Goal: Transaction & Acquisition: Purchase product/service

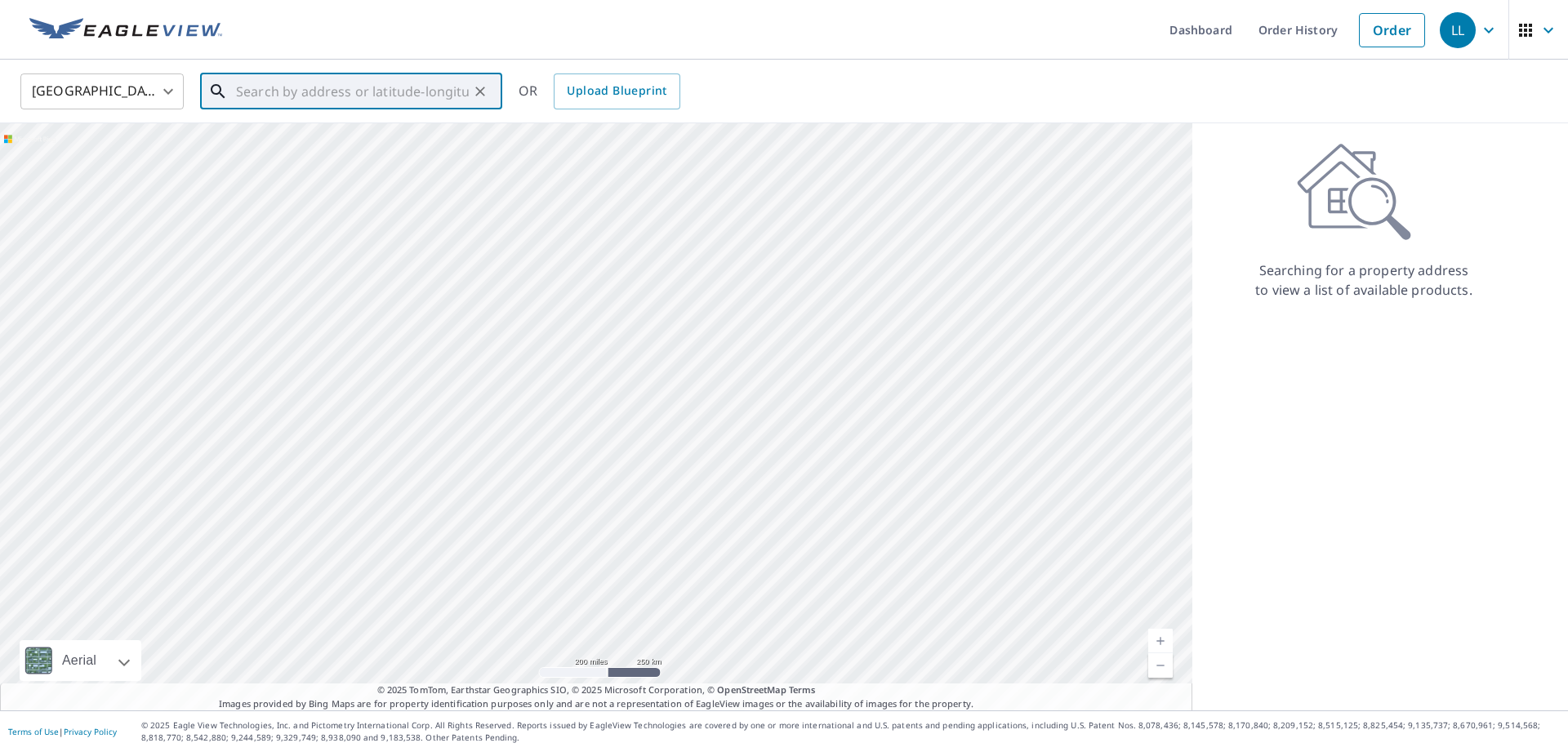
click at [326, 81] on input "text" at bounding box center [352, 91] width 233 height 46
click at [245, 153] on p "[PERSON_NAME][GEOGRAPHIC_DATA], [GEOGRAPHIC_DATA] 11545" at bounding box center [361, 165] width 256 height 33
type input "4 Carlisle Dr Glen Head, NY 11545"
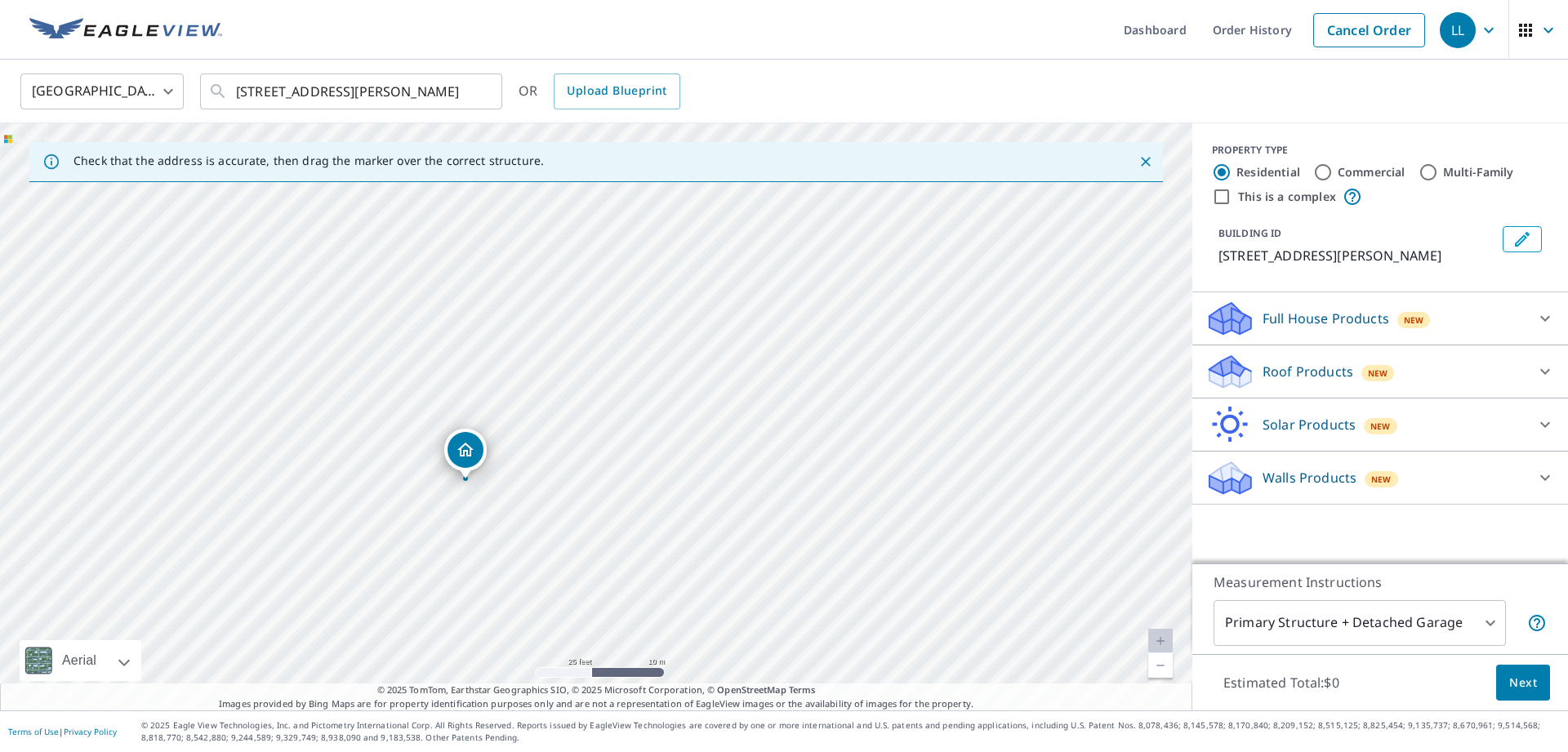
drag, startPoint x: 596, startPoint y: 507, endPoint x: 681, endPoint y: 337, distance: 190.1
click at [681, 337] on div "4 Carlisle Dr Glen Head, NY 11545" at bounding box center [596, 416] width 1192 height 587
click at [1422, 373] on div "Roof Products New" at bounding box center [1365, 371] width 320 height 38
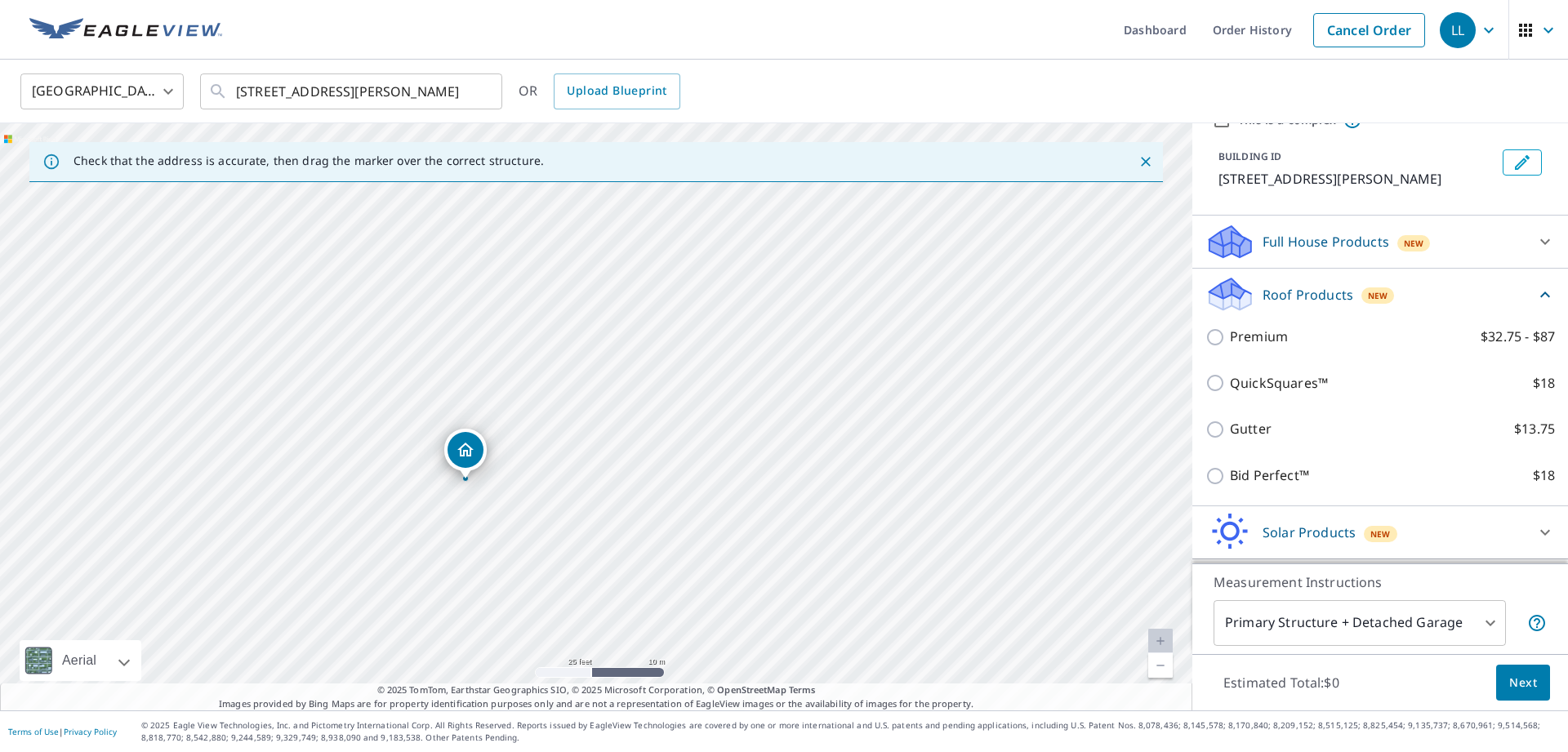
scroll to position [108, 0]
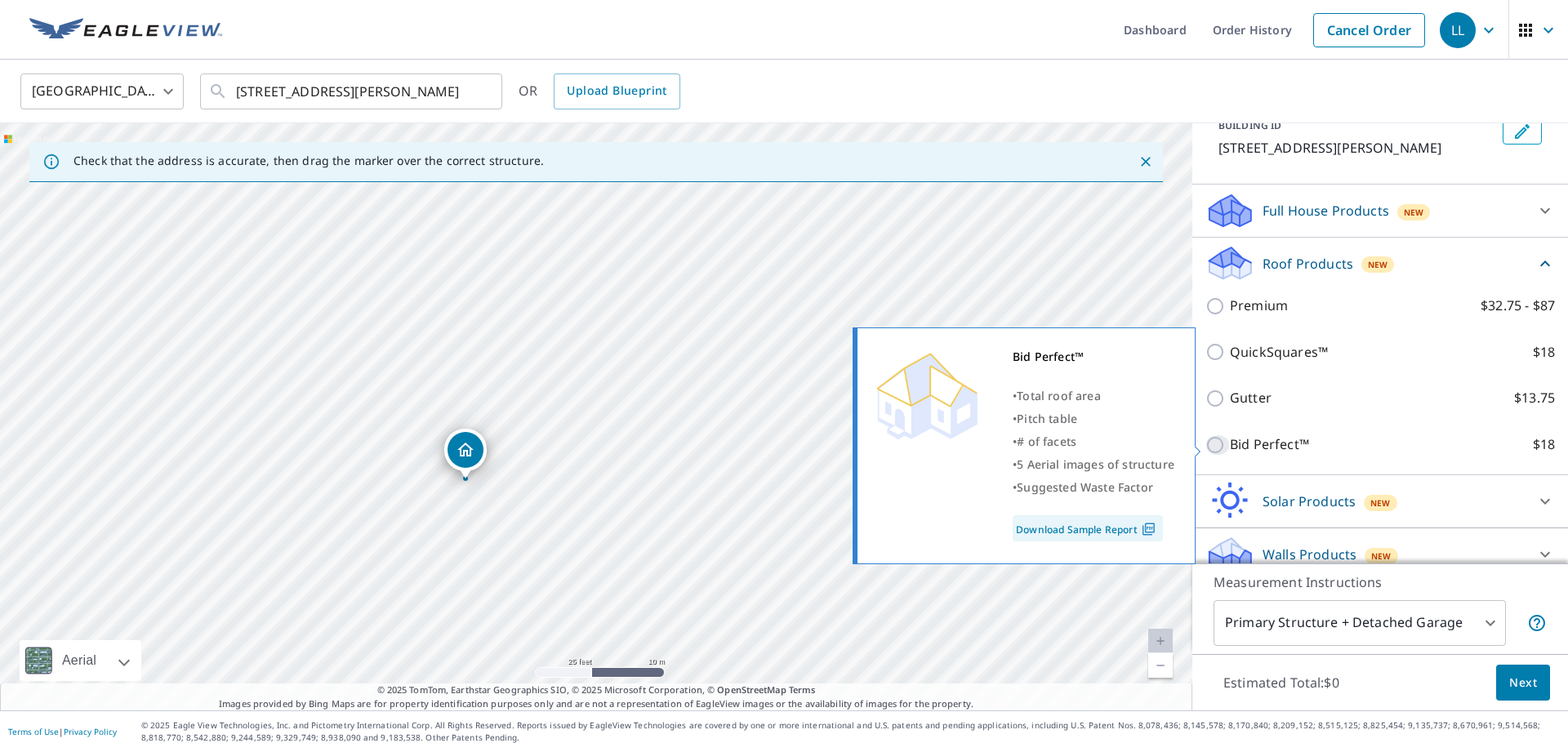
click at [1211, 440] on input "Bid Perfect™ $18" at bounding box center [1218, 445] width 25 height 19
checkbox input "true"
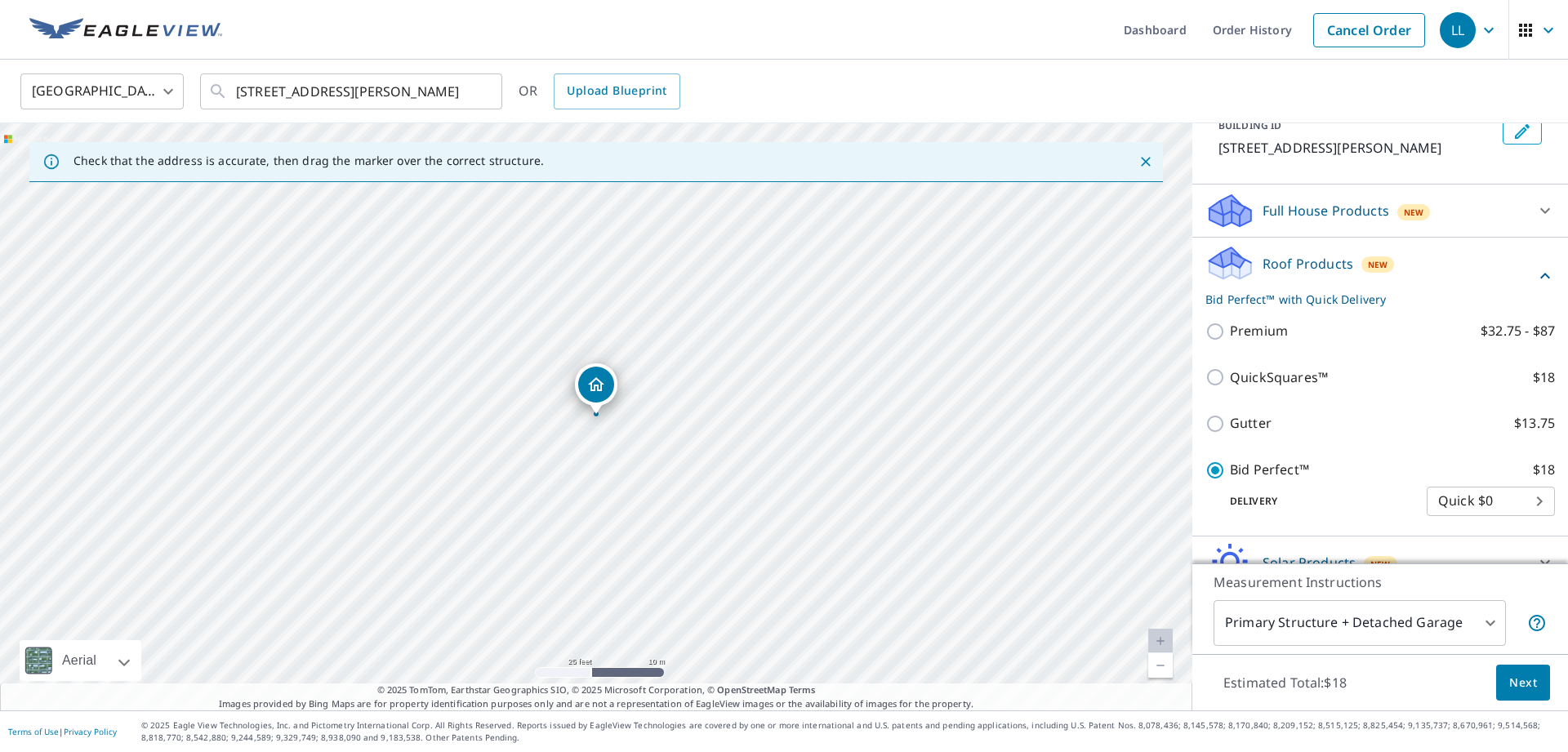
click at [1526, 689] on span "Next" at bounding box center [1523, 683] width 27 height 20
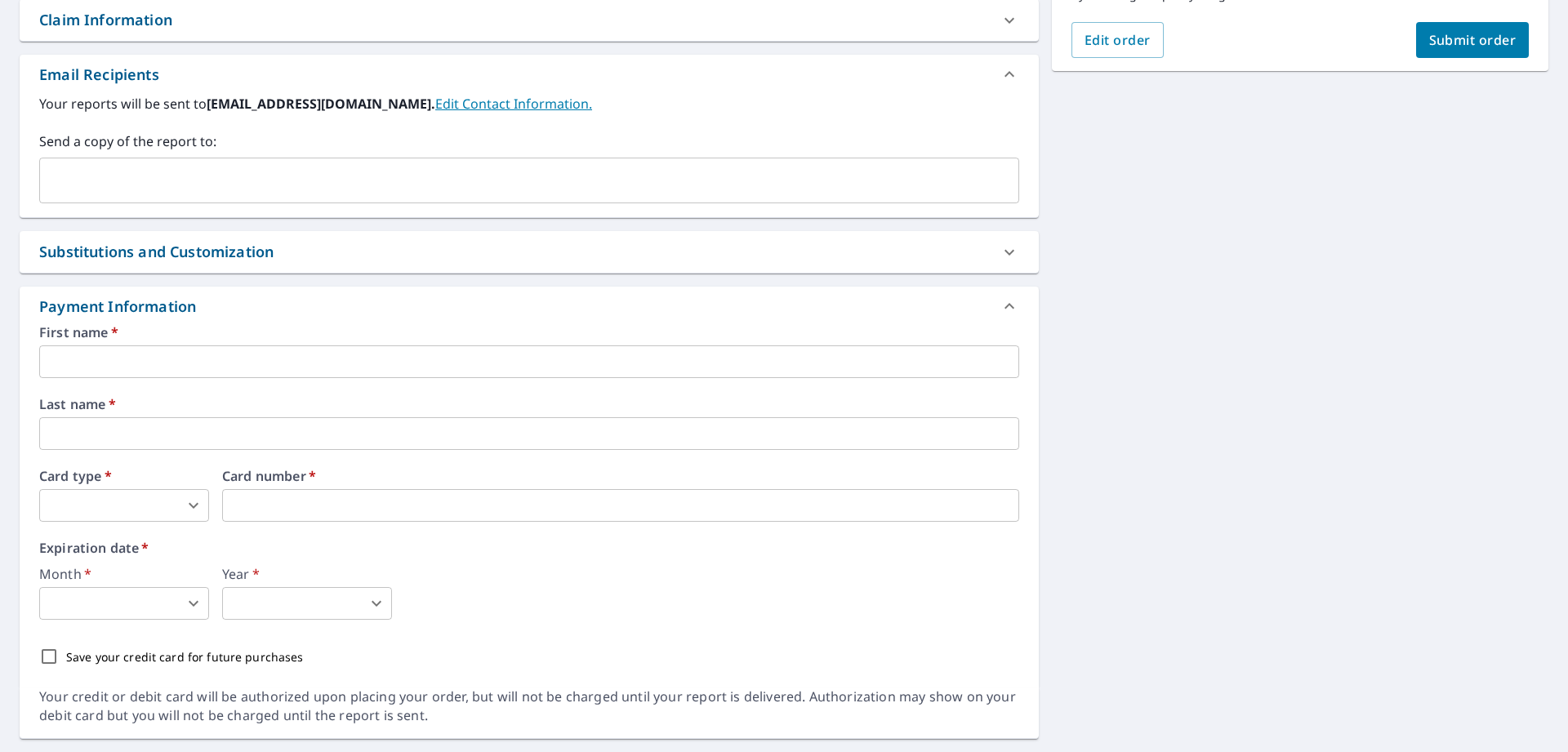
scroll to position [492, 0]
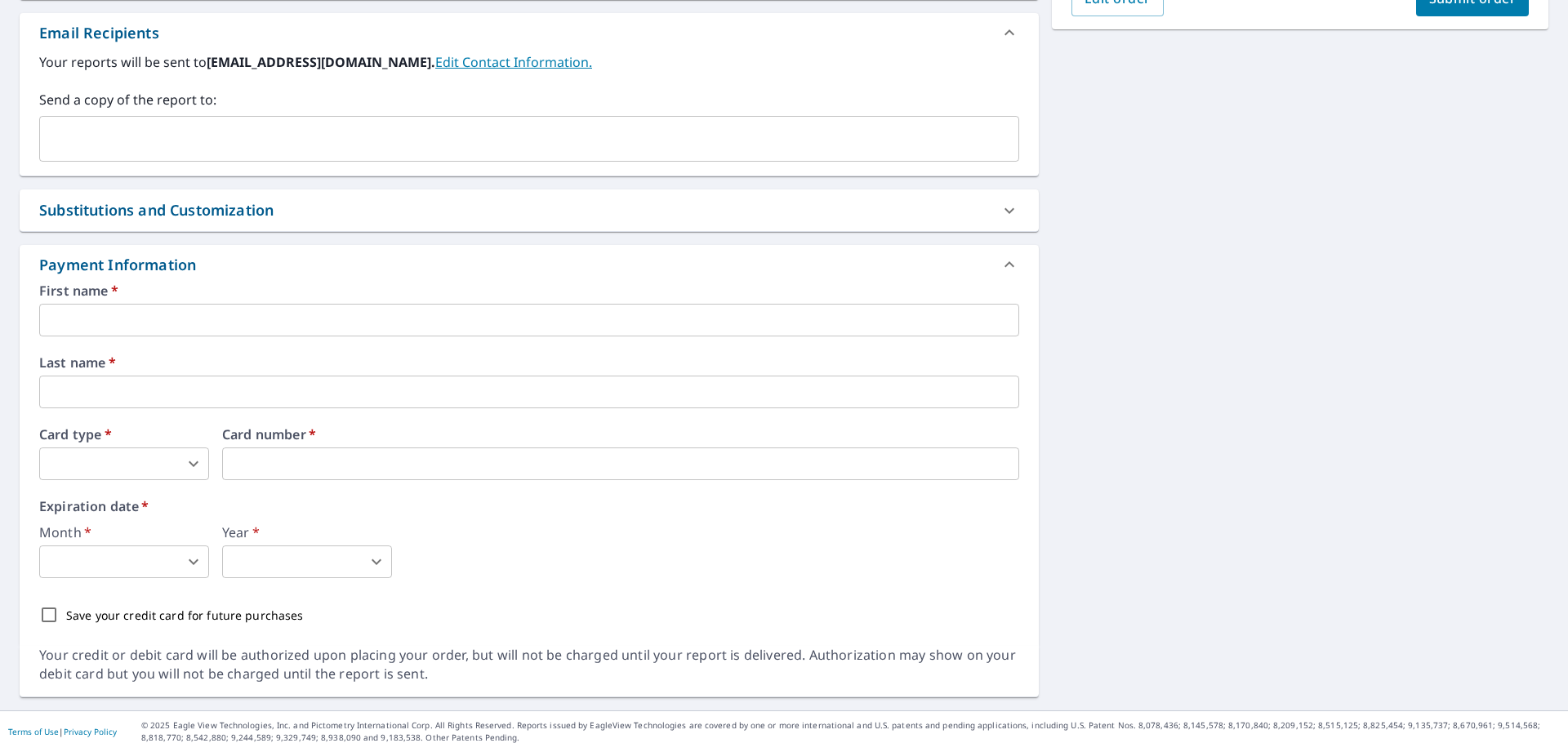
click at [223, 322] on input "text" at bounding box center [529, 320] width 980 height 33
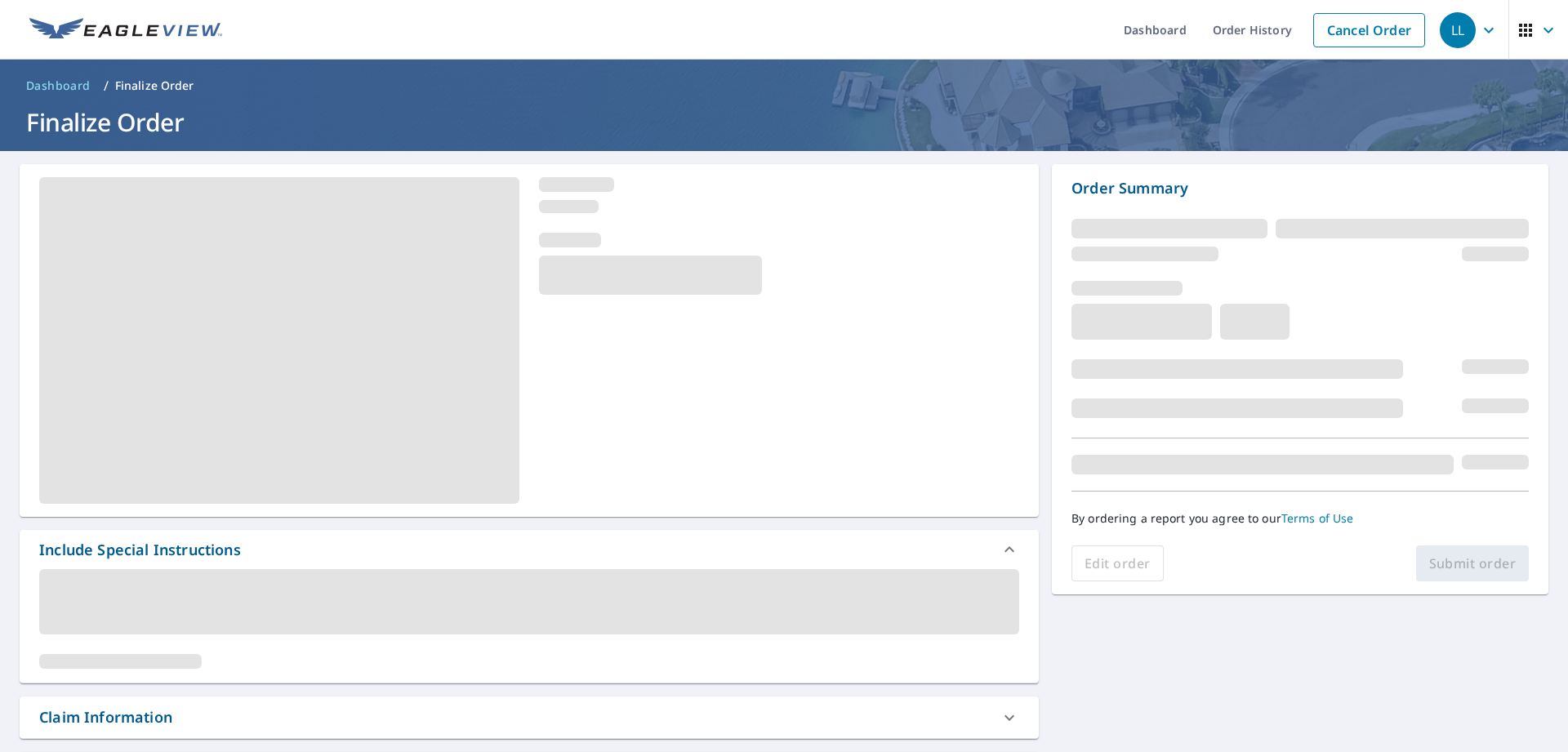
scroll to position [431, 0]
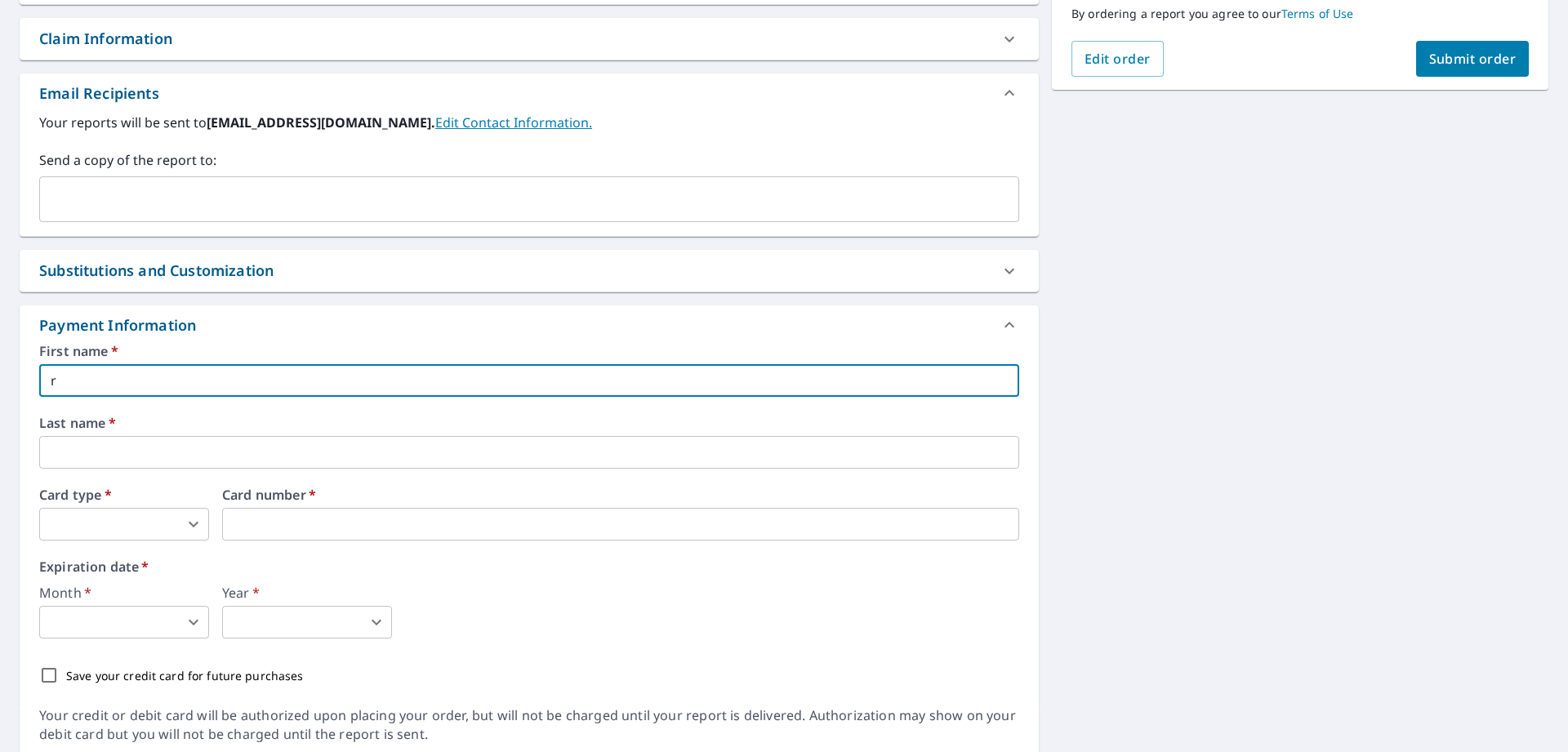
click at [94, 374] on input "r" at bounding box center [529, 380] width 980 height 33
type input "[PERSON_NAME]"
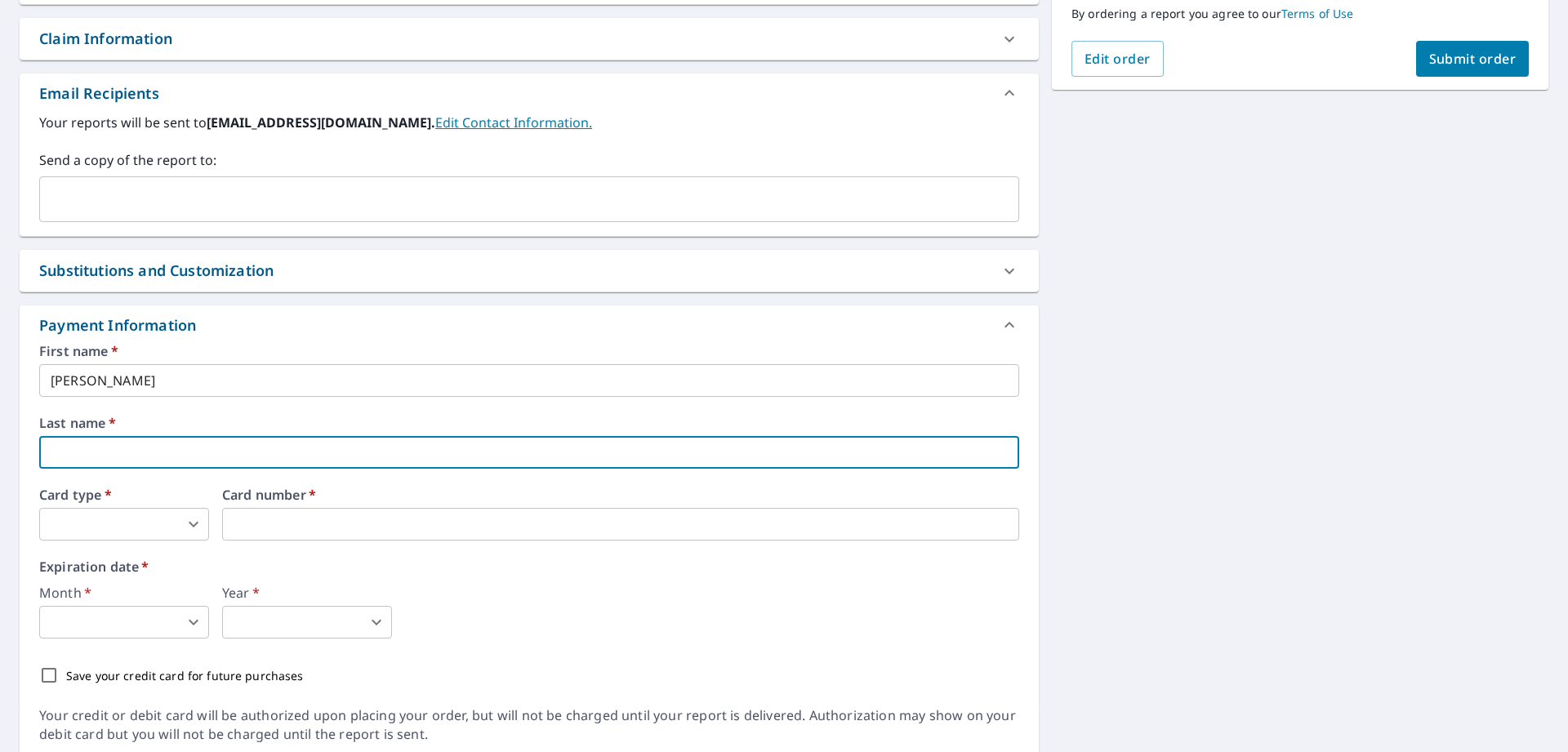
click at [93, 455] on input "text" at bounding box center [529, 452] width 980 height 33
type input "[PERSON_NAME]"
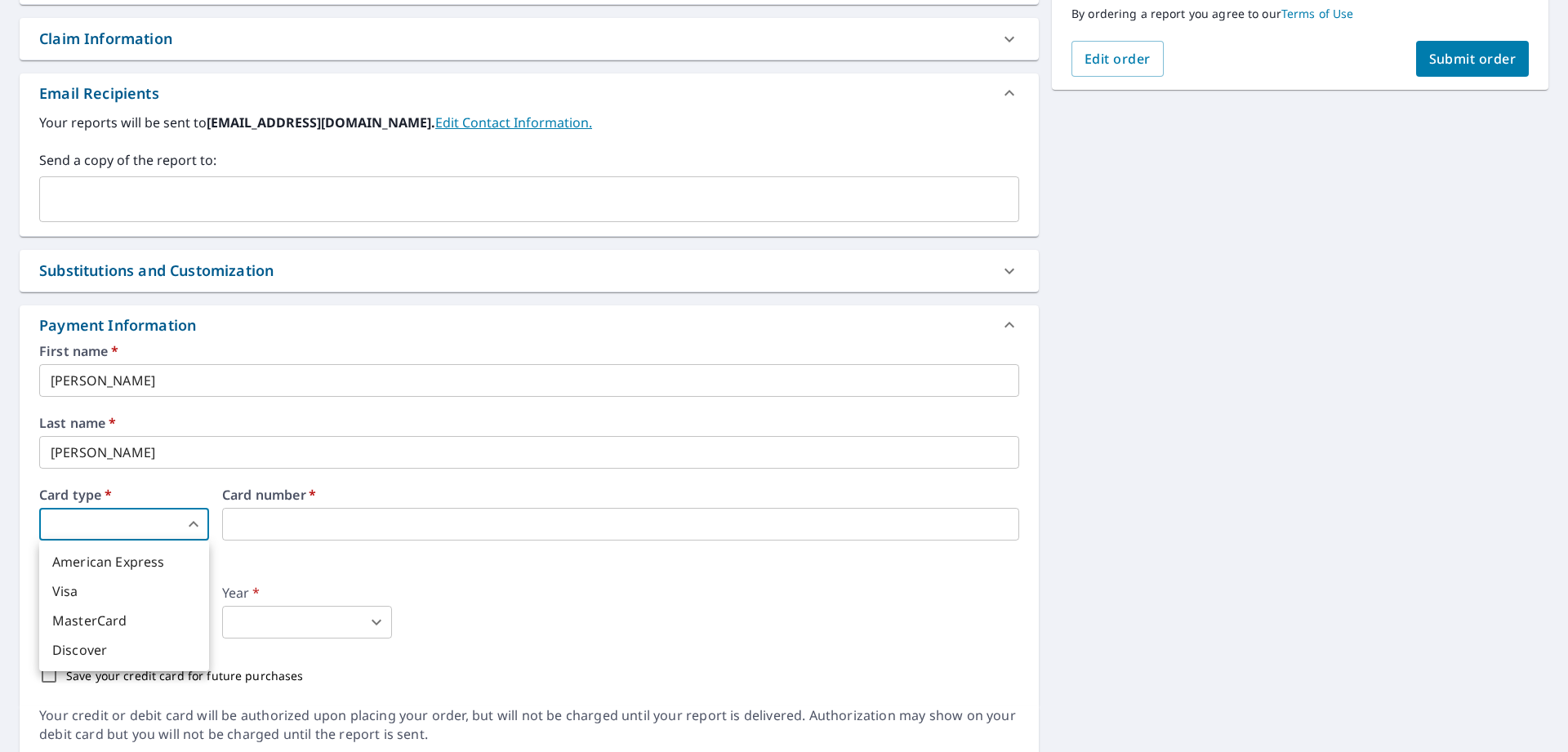
click at [137, 528] on body "LL LL Dashboard Order History Cancel Order LL Dashboard / Finalize Order Finali…" at bounding box center [784, 376] width 1568 height 752
click at [133, 523] on div at bounding box center [784, 376] width 1568 height 752
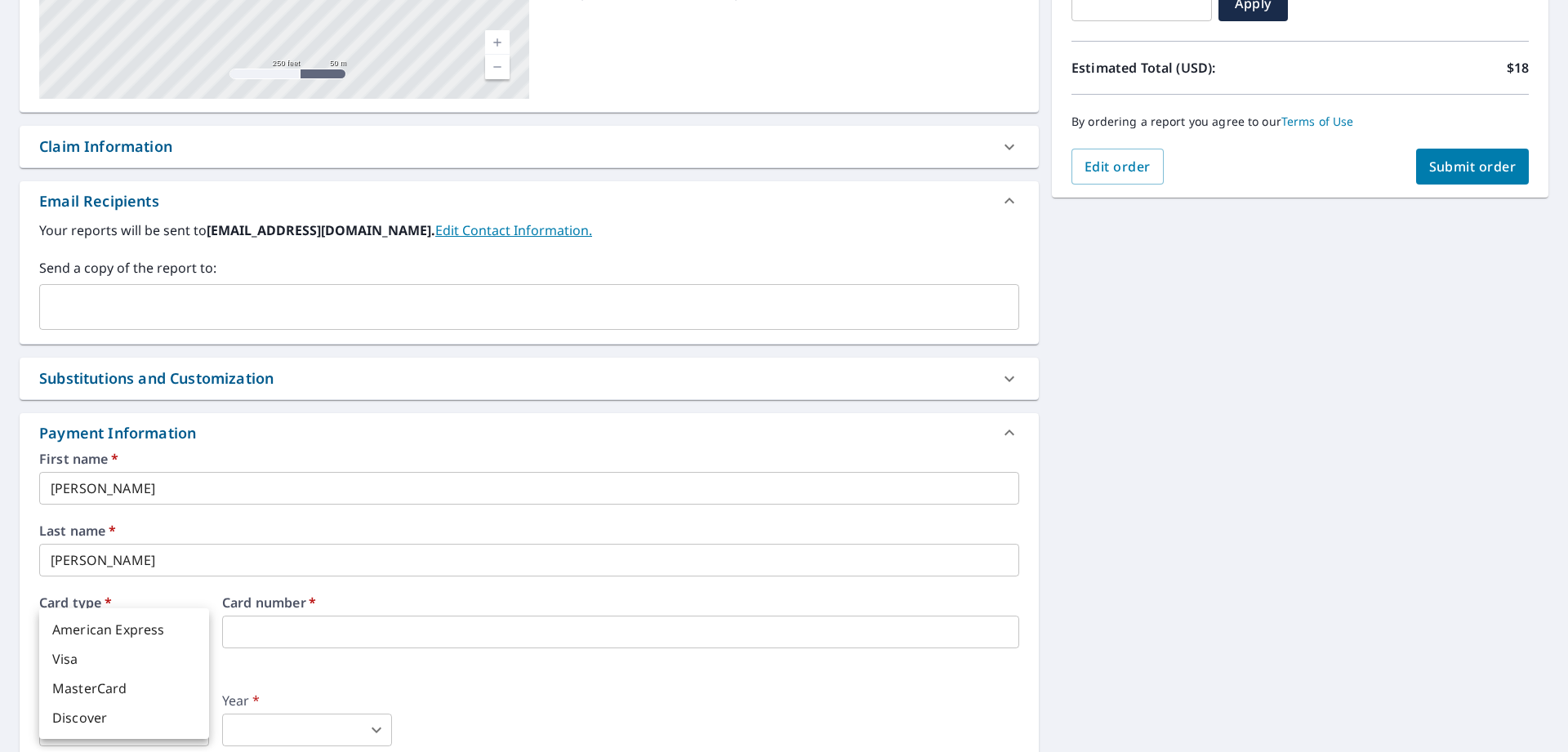
click at [193, 638] on body "LL LL Dashboard Order History Cancel Order LL Dashboard / Finalize Order Finali…" at bounding box center [784, 376] width 1568 height 752
click at [164, 685] on li "MasterCard" at bounding box center [124, 688] width 170 height 29
type input "3"
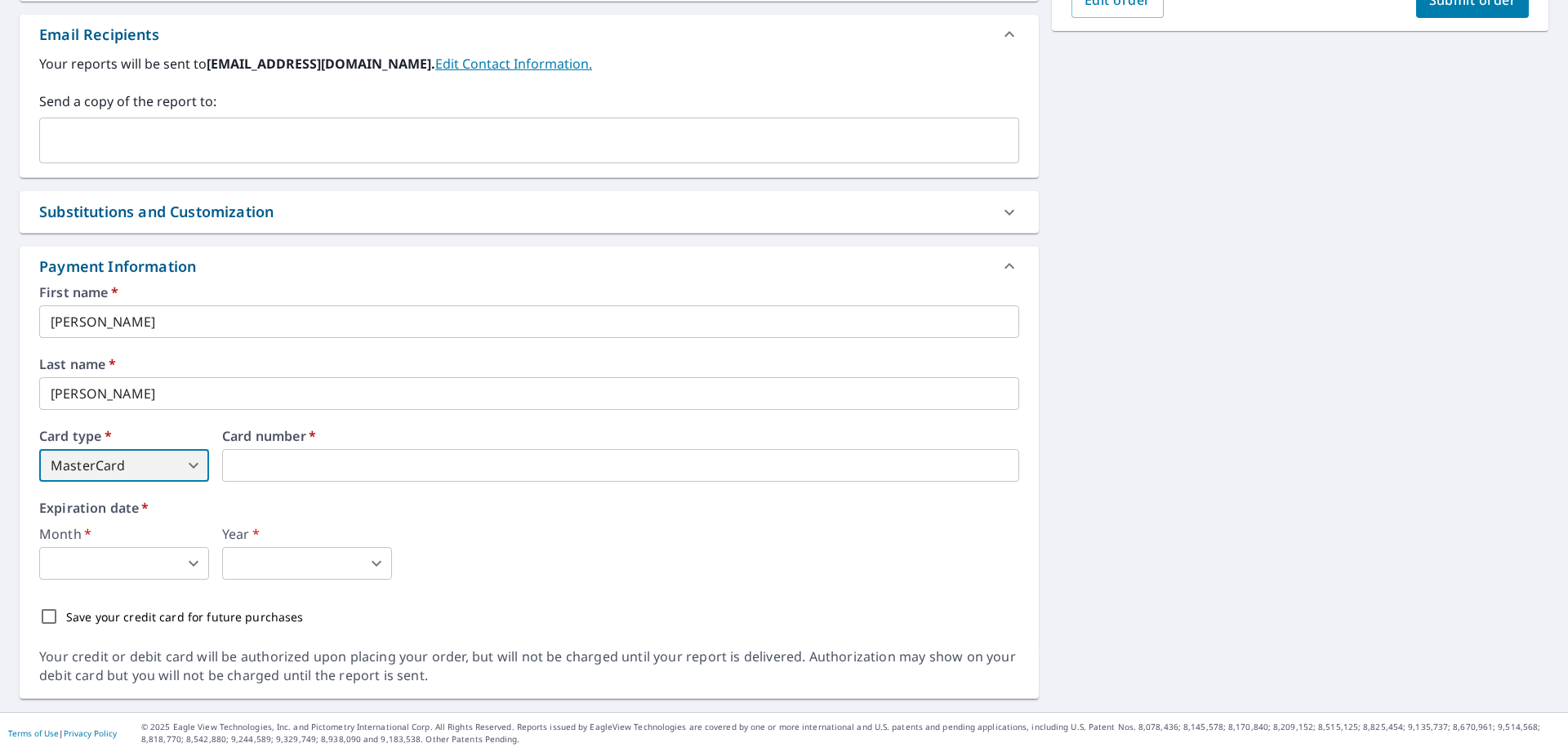
scroll to position [492, 0]
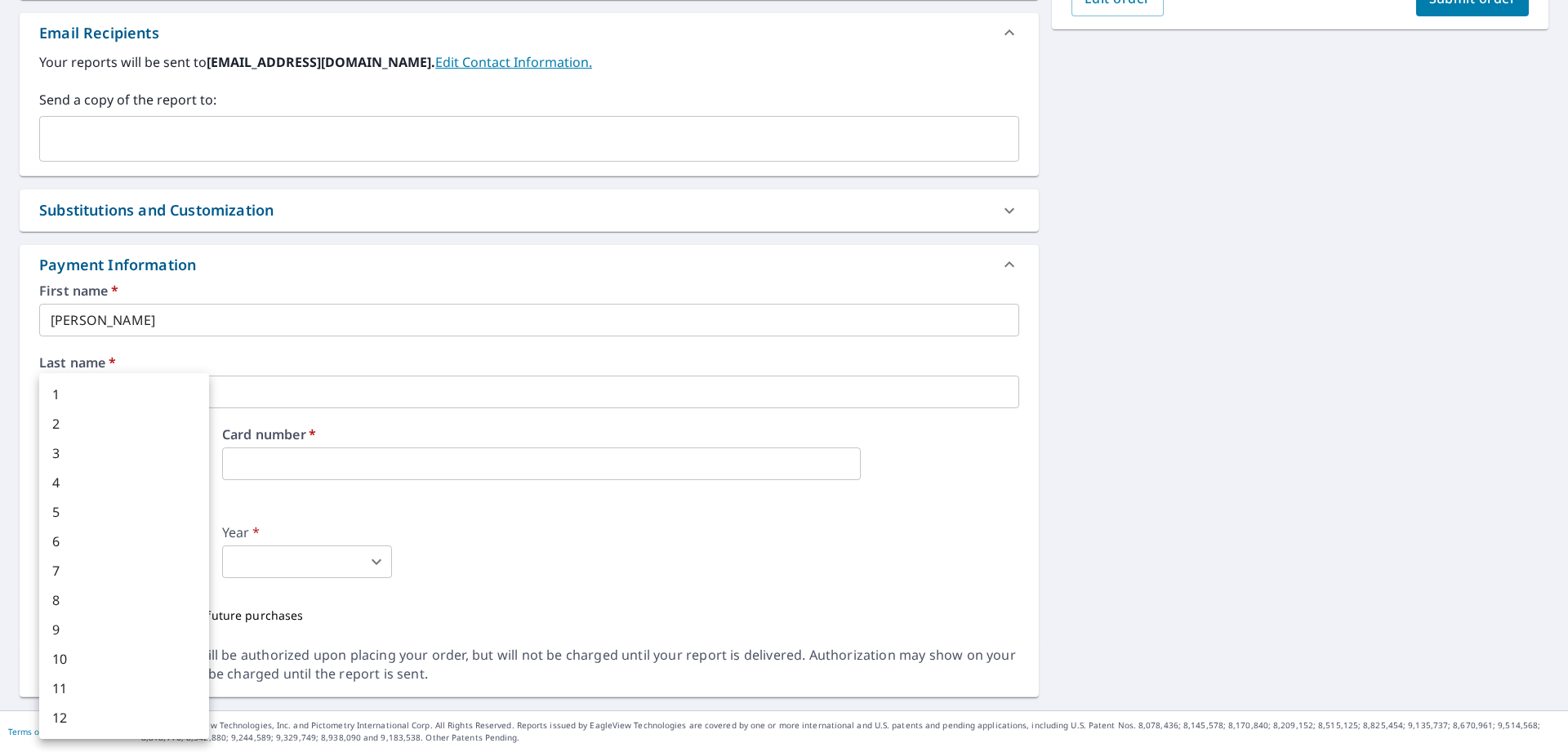
click at [134, 568] on body "LL LL Dashboard Order History Cancel Order LL Dashboard / Finalize Order Finali…" at bounding box center [784, 376] width 1568 height 752
click at [120, 602] on li "8" at bounding box center [124, 600] width 170 height 29
type input "8"
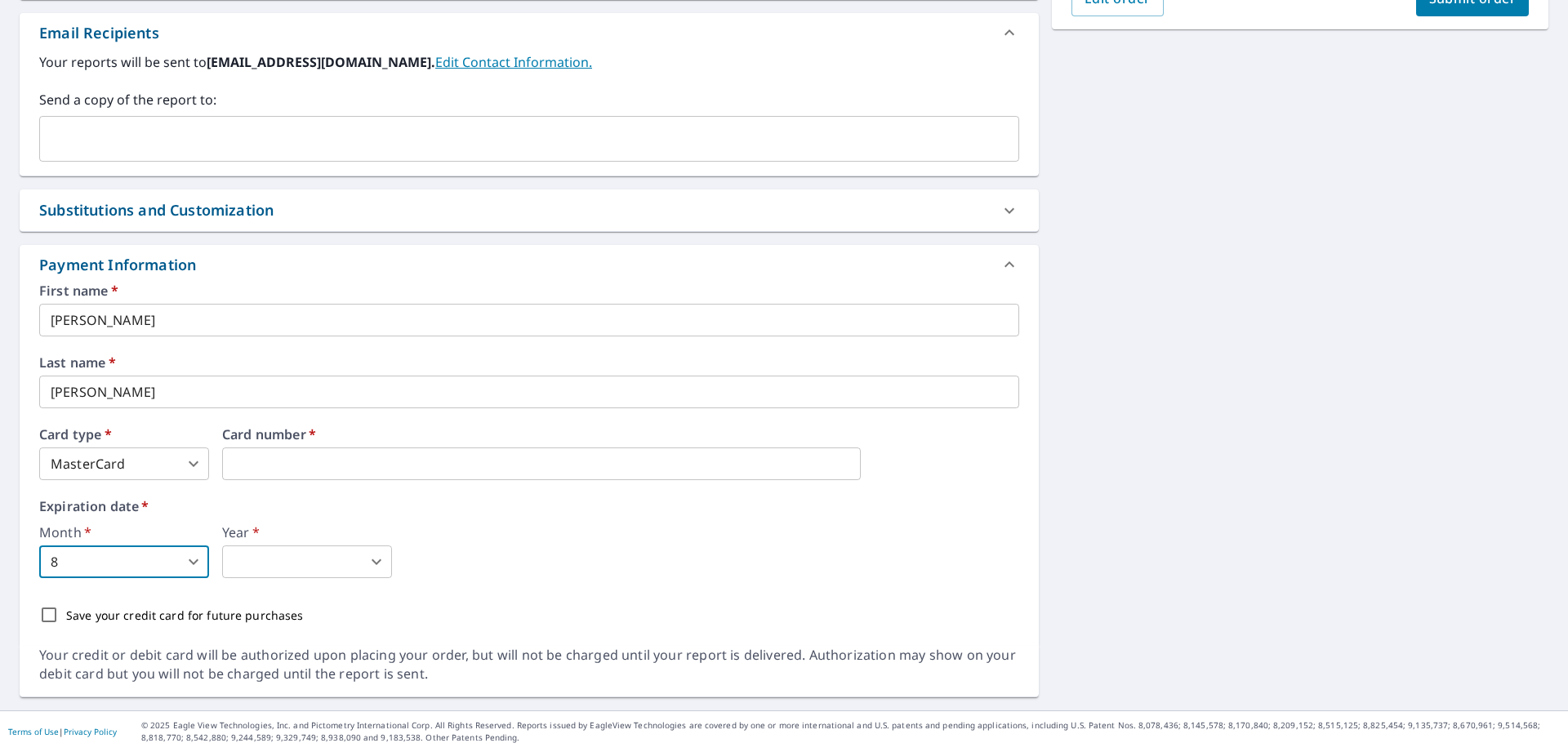
click at [275, 570] on body "LL LL Dashboard Order History Cancel Order LL Dashboard / Finalize Order Finali…" at bounding box center [784, 376] width 1568 height 752
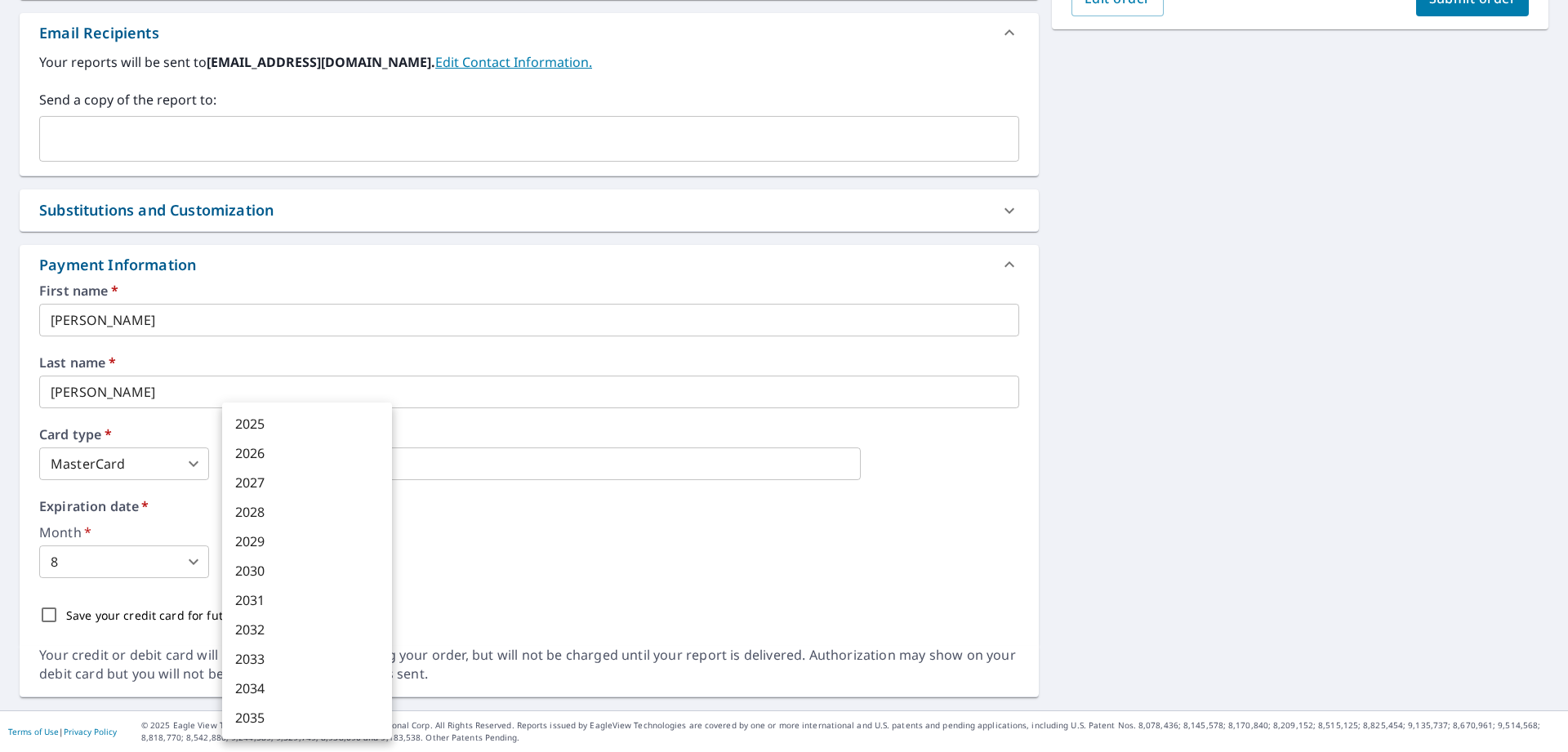
click at [275, 541] on li "2029" at bounding box center [307, 541] width 170 height 29
type input "2029"
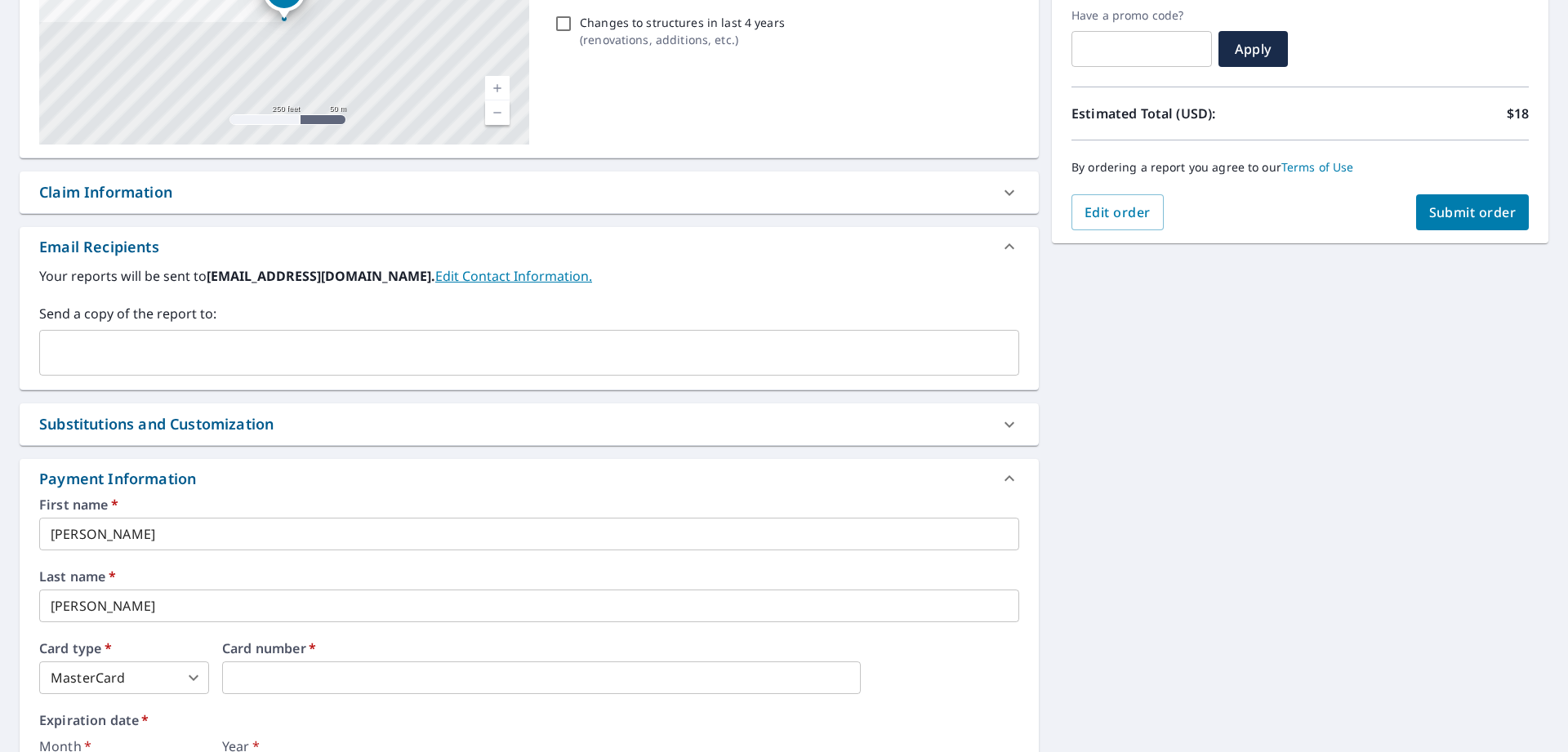
scroll to position [168, 0]
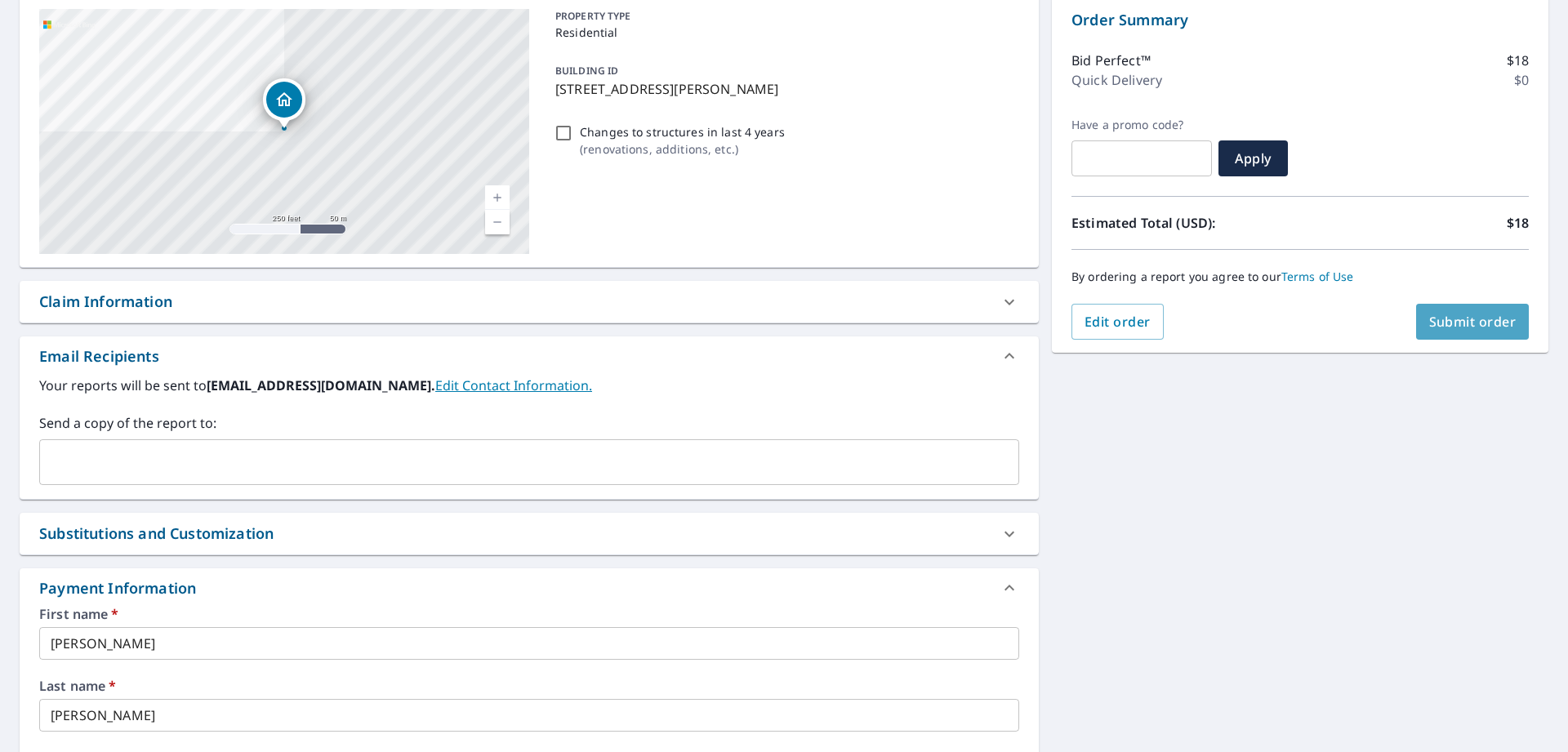
click at [1469, 322] on span "Submit order" at bounding box center [1472, 322] width 88 height 18
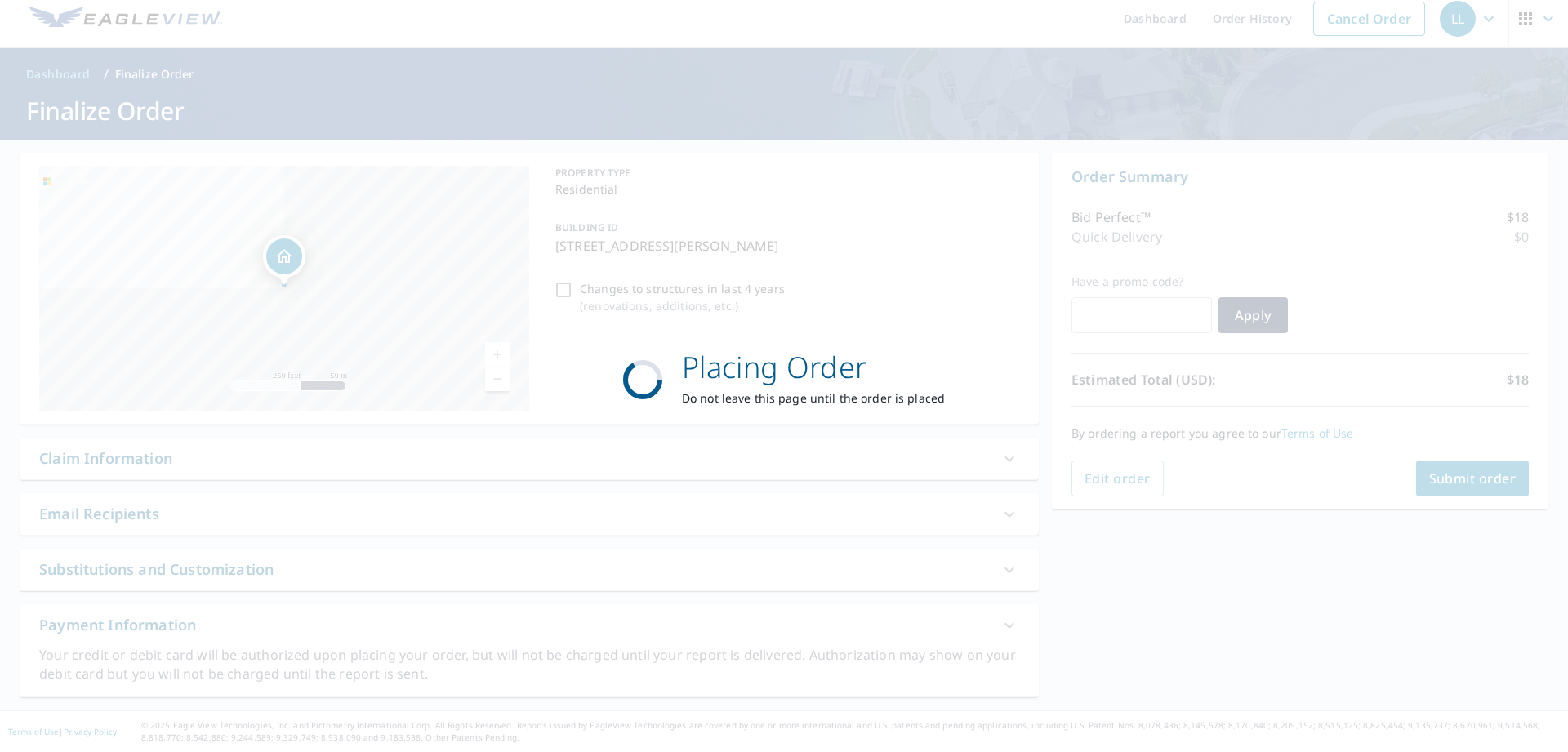
scroll to position [12, 0]
